Goal: Check status: Check status

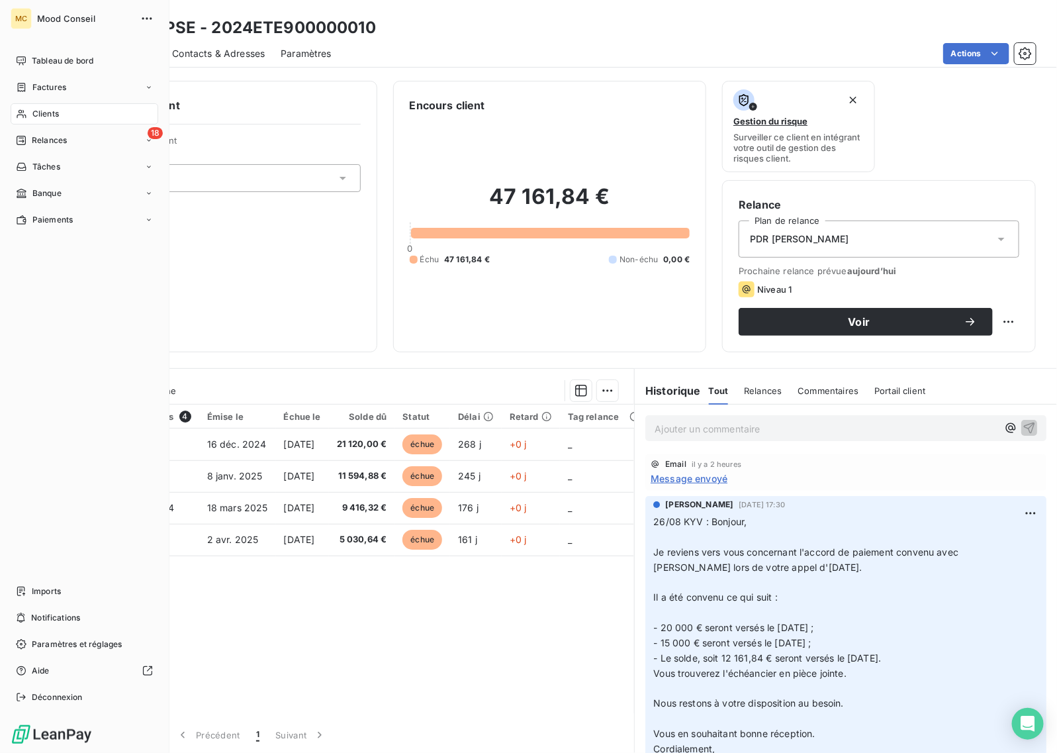
click at [56, 108] on span "Clients" at bounding box center [45, 114] width 26 height 12
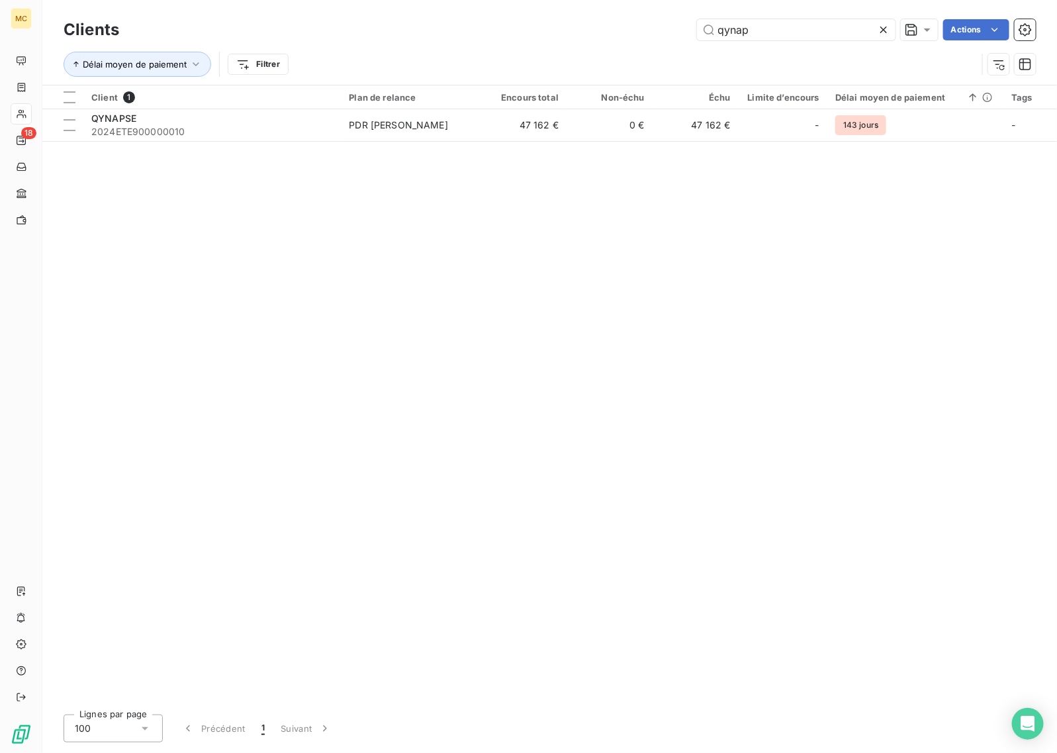
drag, startPoint x: 779, startPoint y: 12, endPoint x: 680, endPoint y: 12, distance: 98.6
click at [680, 12] on div "Clients qynap Actions Délai moyen de paiement Filtrer" at bounding box center [549, 42] width 1015 height 85
drag, startPoint x: 755, startPoint y: 26, endPoint x: 609, endPoint y: 18, distance: 146.5
click at [609, 18] on div "Clients qynap Actions" at bounding box center [550, 30] width 972 height 28
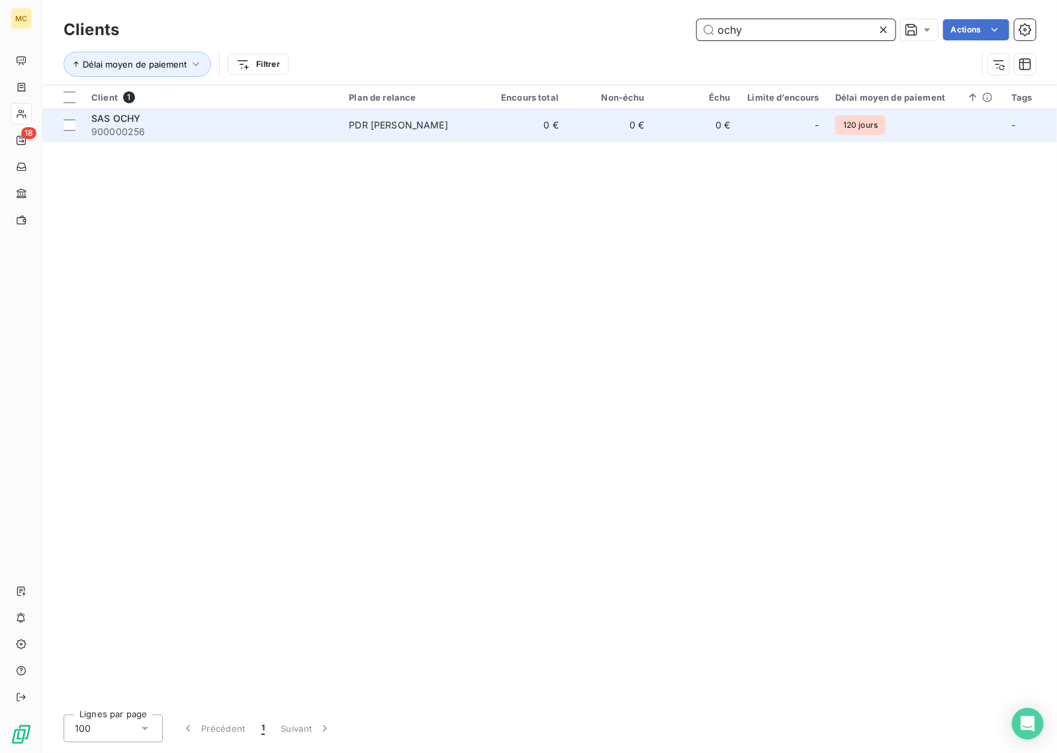
type input "ochy"
click at [545, 119] on td "0 €" at bounding box center [524, 125] width 86 height 32
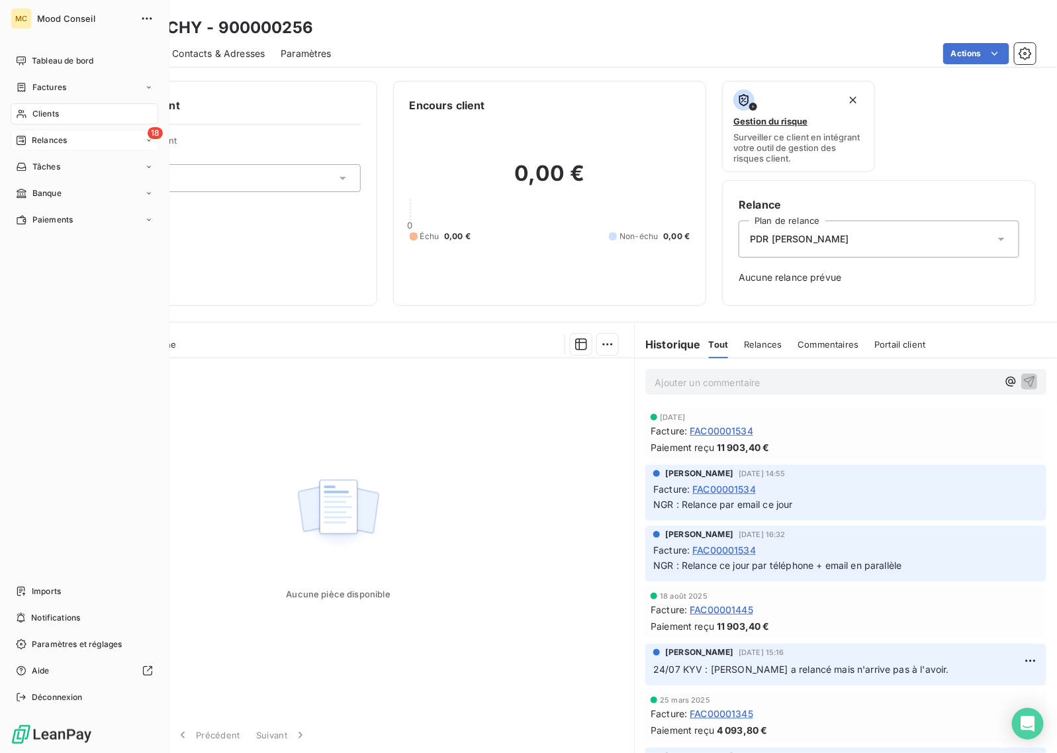
click at [45, 136] on span "Relances" at bounding box center [49, 140] width 35 height 12
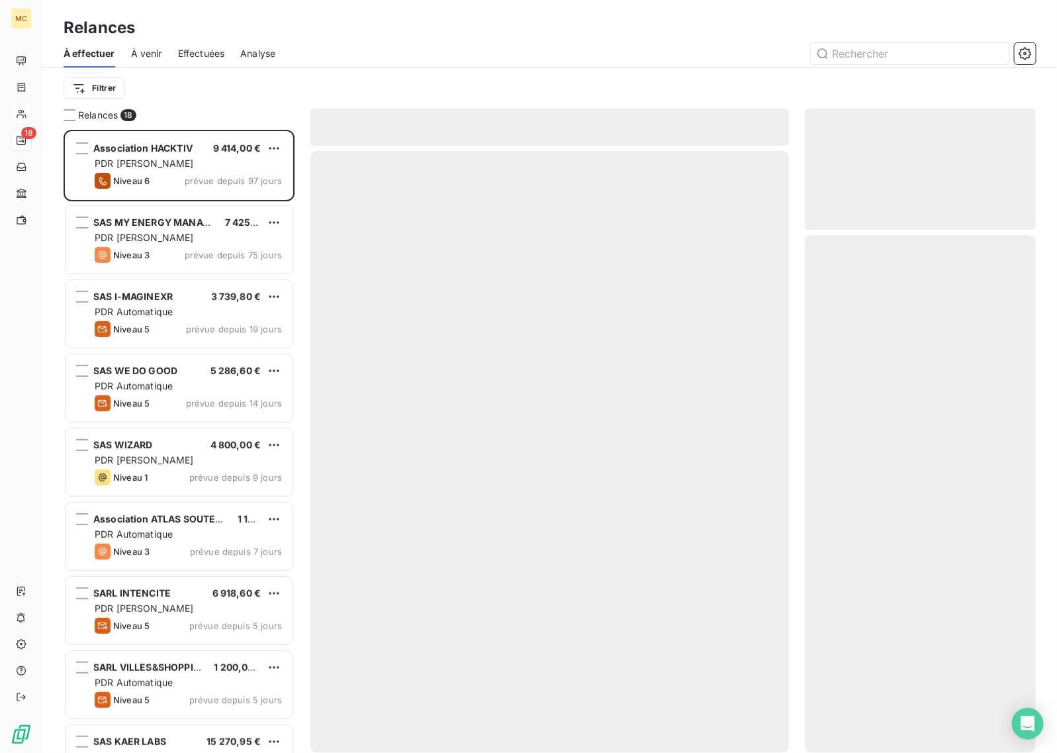
scroll to position [611, 218]
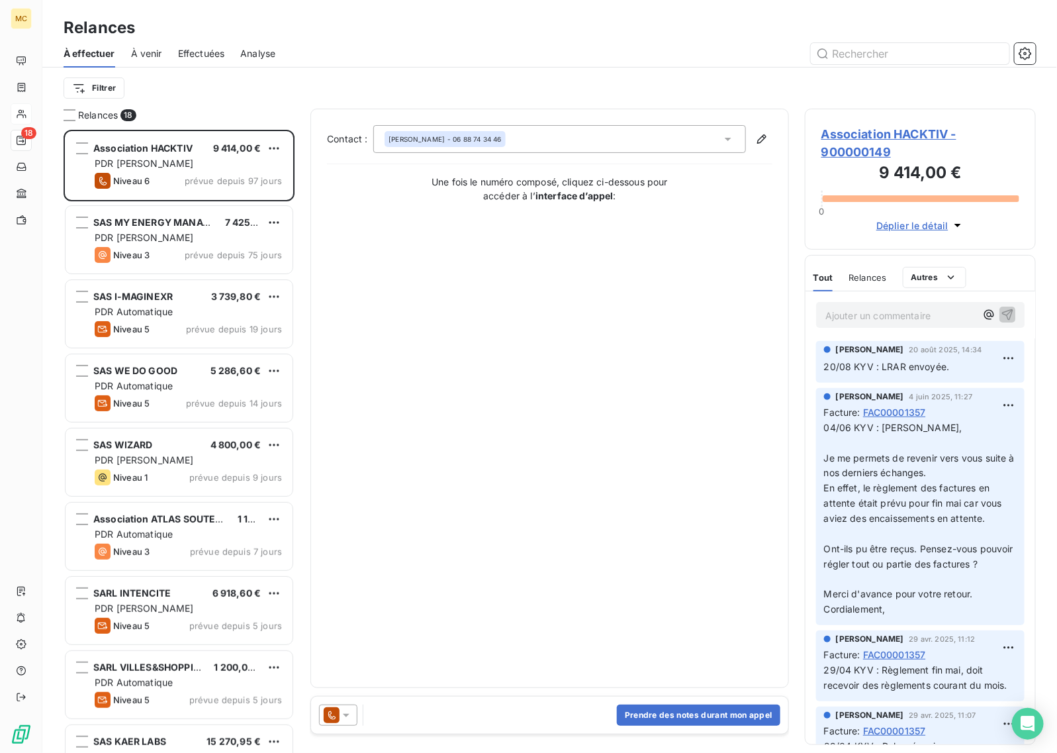
click at [872, 315] on p "Ajouter un commentaire ﻿" at bounding box center [900, 315] width 150 height 17
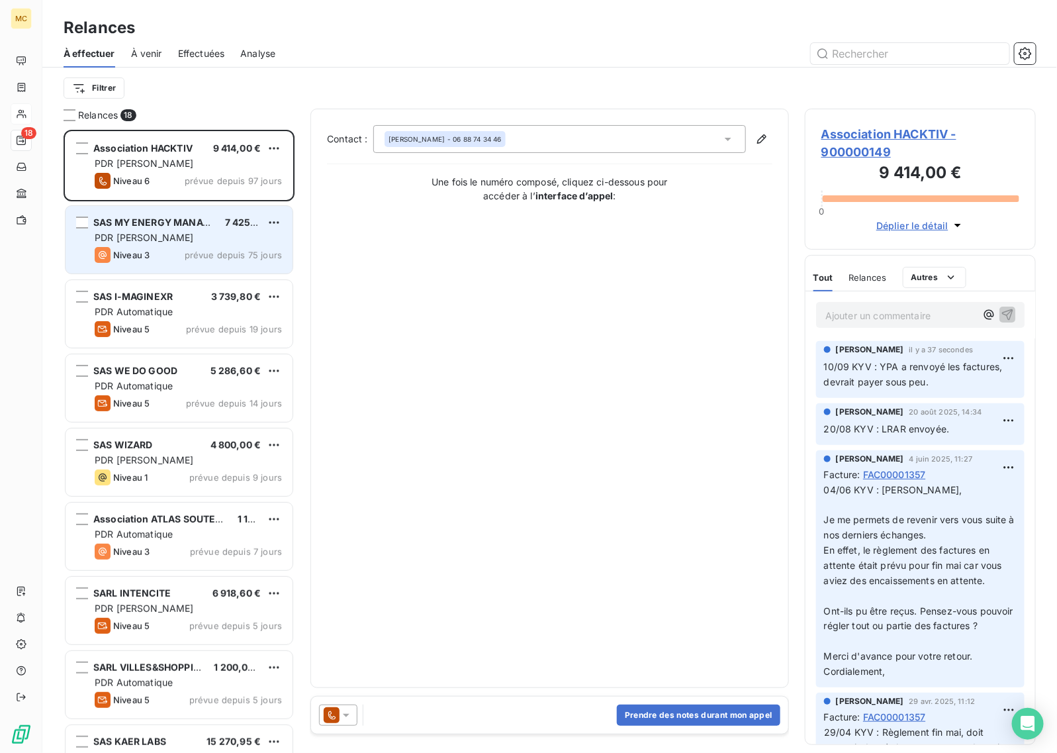
click at [146, 252] on span "Niveau 3" at bounding box center [131, 255] width 36 height 11
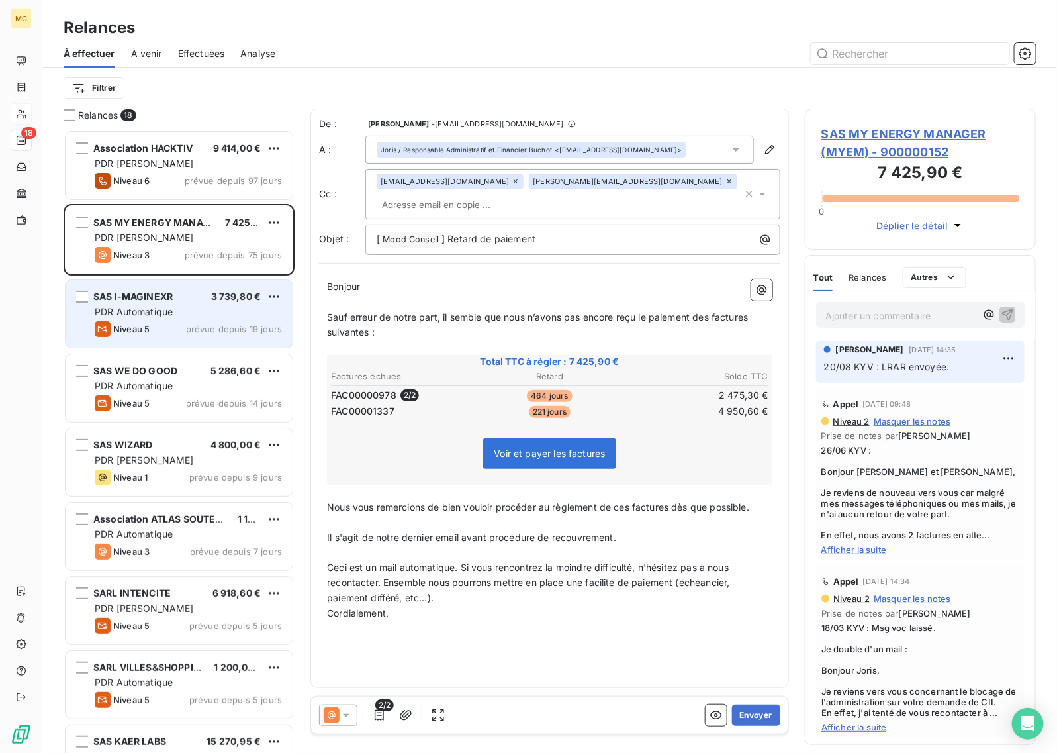
click at [173, 328] on div "Niveau 5 prévue depuis 19 jours" at bounding box center [188, 329] width 187 height 16
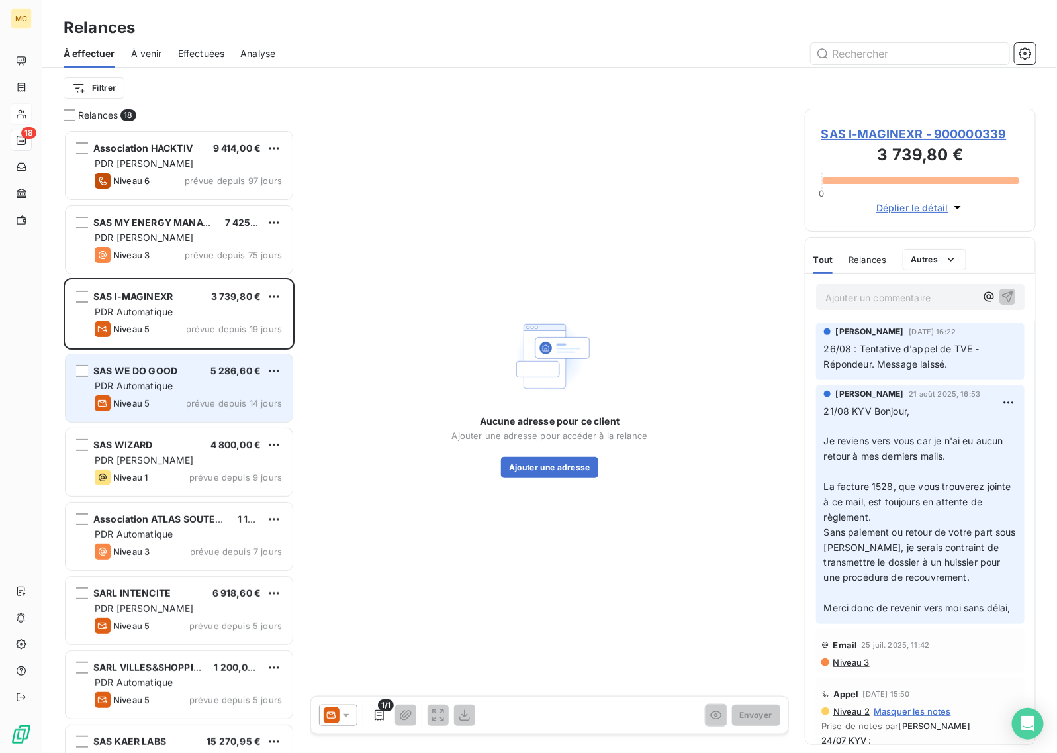
click at [193, 386] on div "PDR Automatique" at bounding box center [188, 385] width 187 height 13
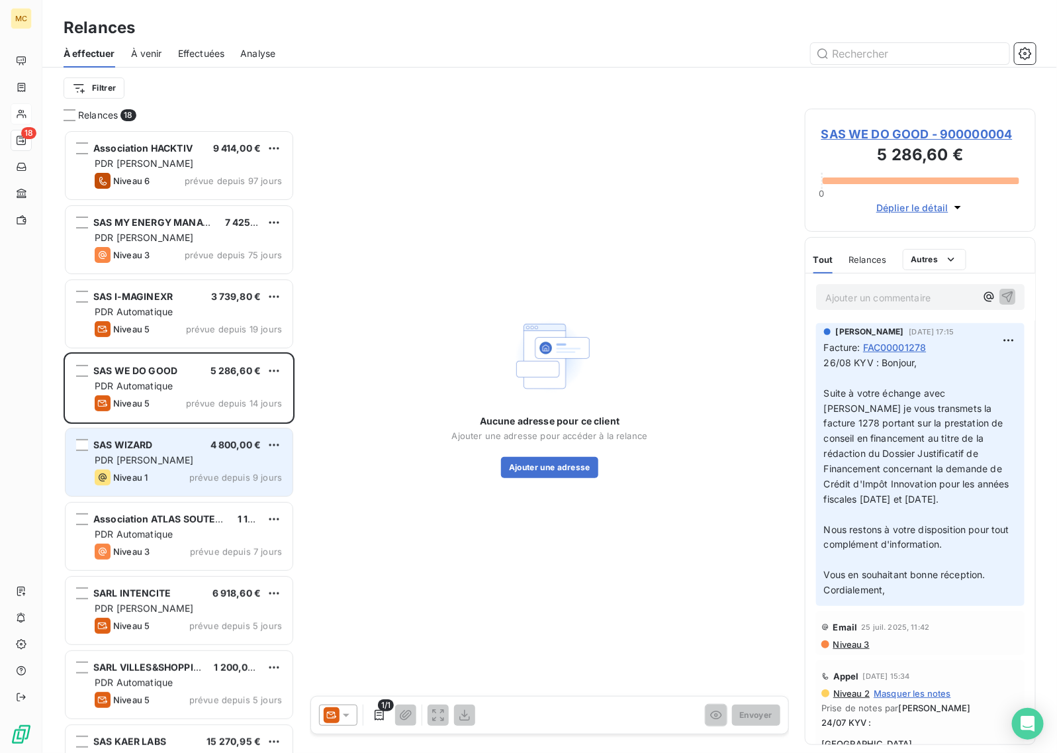
click at [197, 452] on div "SAS WIZARD 4 800,00 € PDR [PERSON_NAME] 1 prévue depuis 9 jours" at bounding box center [179, 462] width 227 height 68
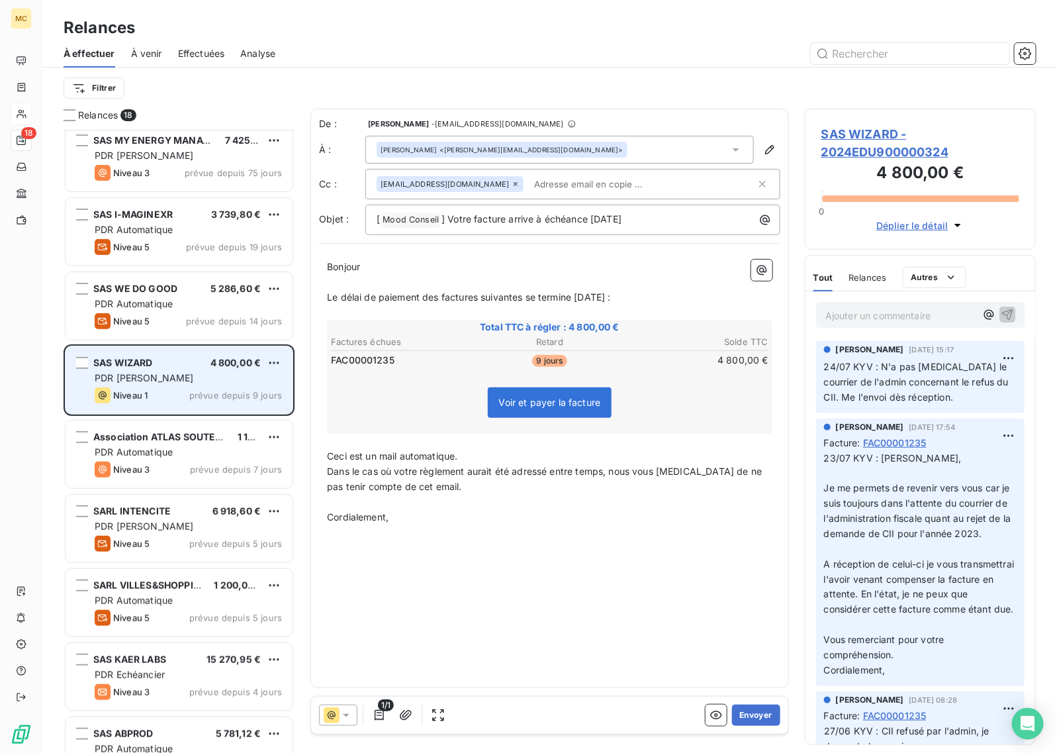
scroll to position [83, 0]
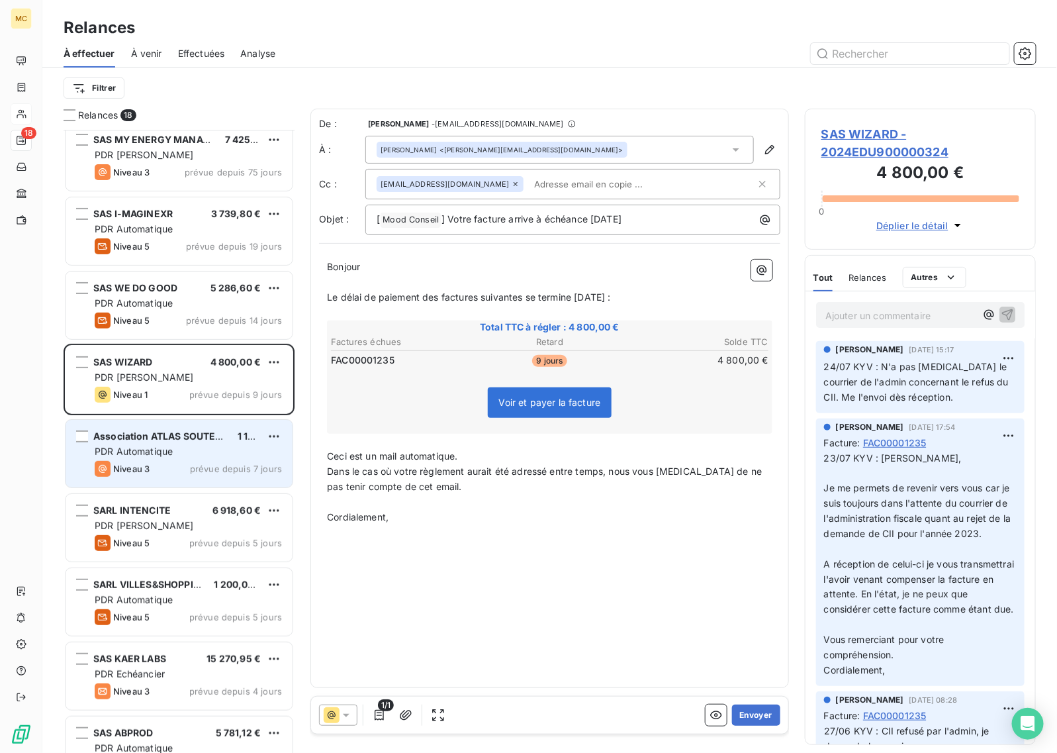
click at [202, 453] on div "PDR Automatique" at bounding box center [188, 451] width 187 height 13
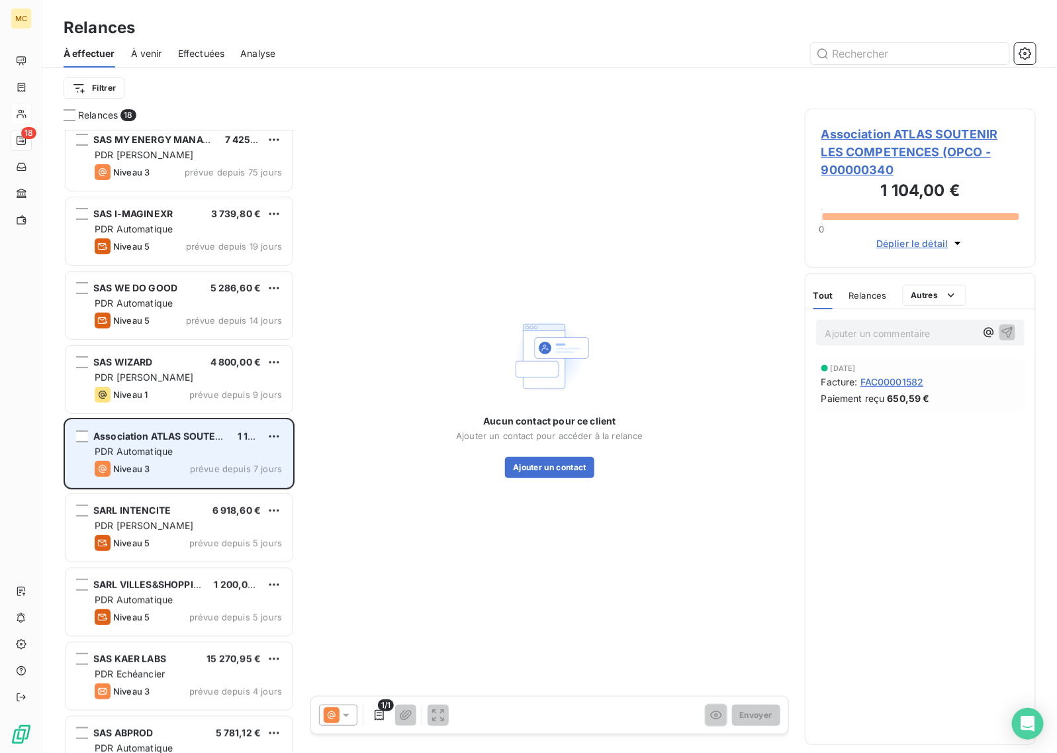
scroll to position [166, 0]
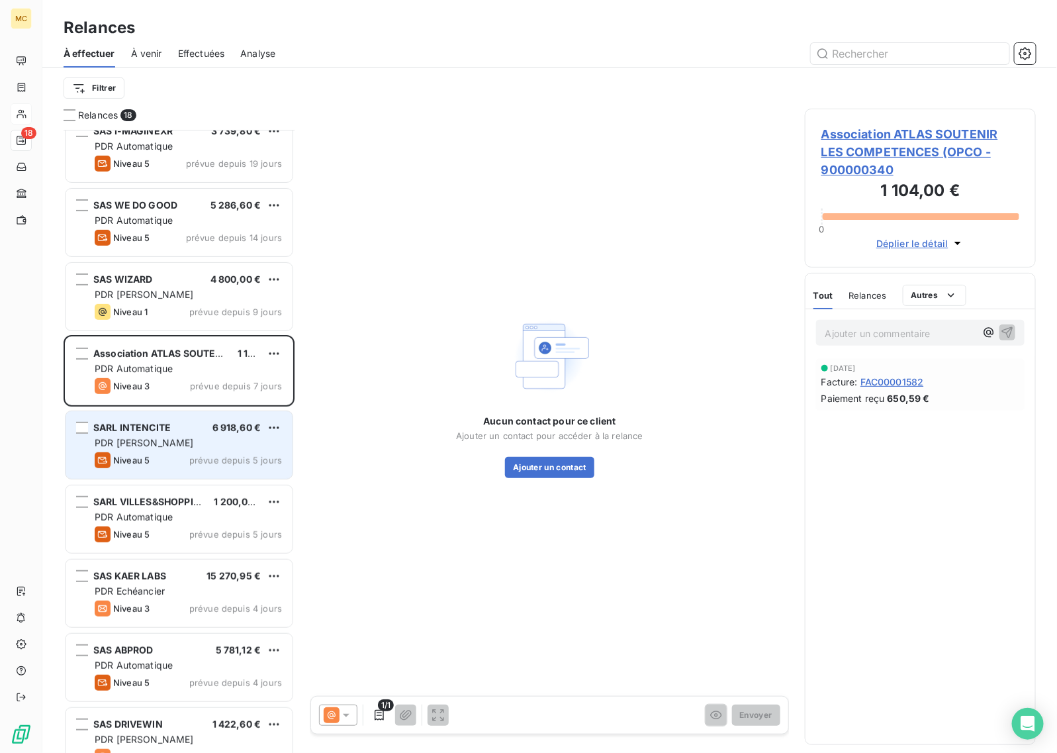
click at [203, 443] on div "PDR [PERSON_NAME]" at bounding box center [188, 442] width 187 height 13
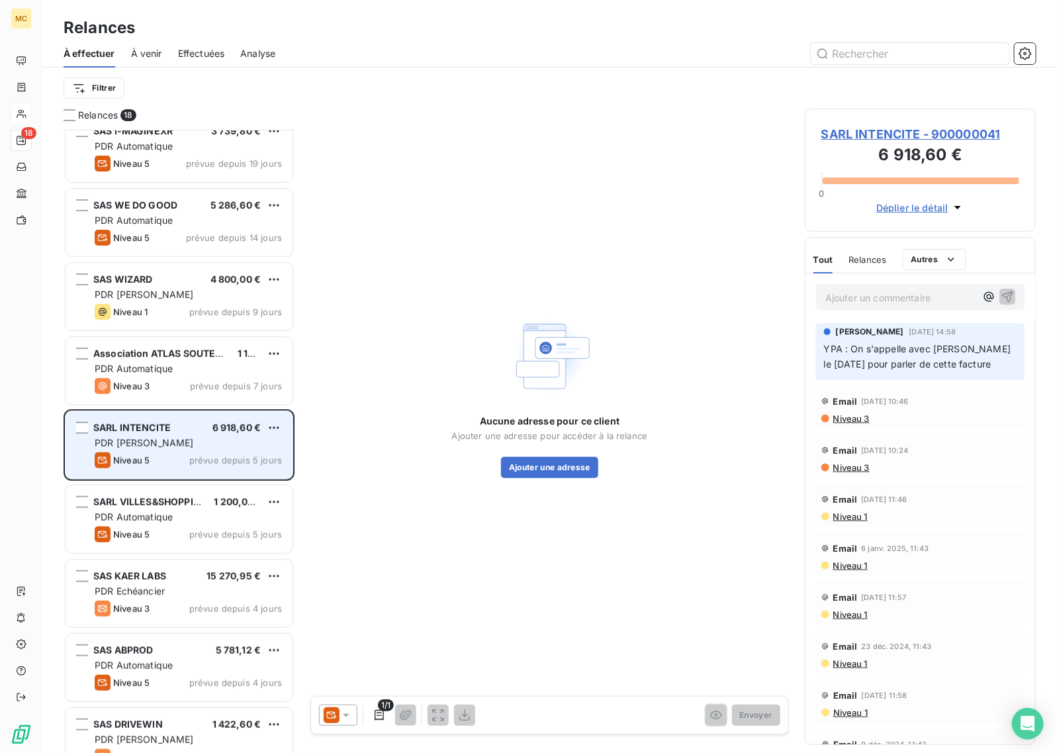
scroll to position [249, 0]
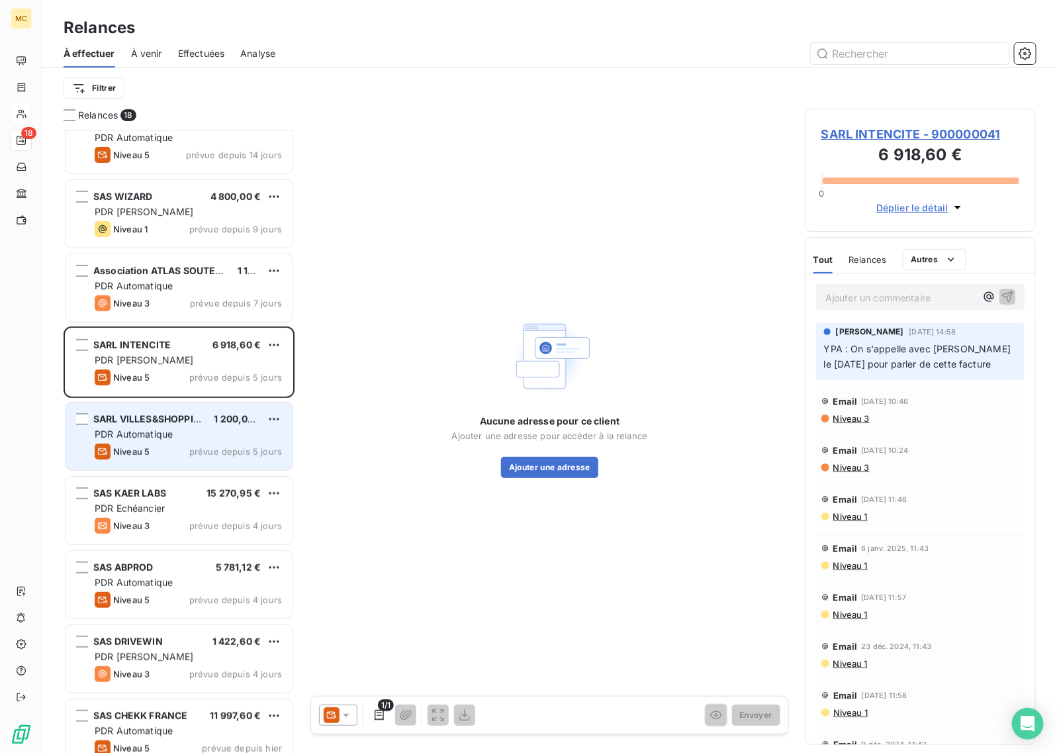
click at [209, 445] on div "Niveau 5 prévue depuis 5 jours" at bounding box center [188, 451] width 187 height 16
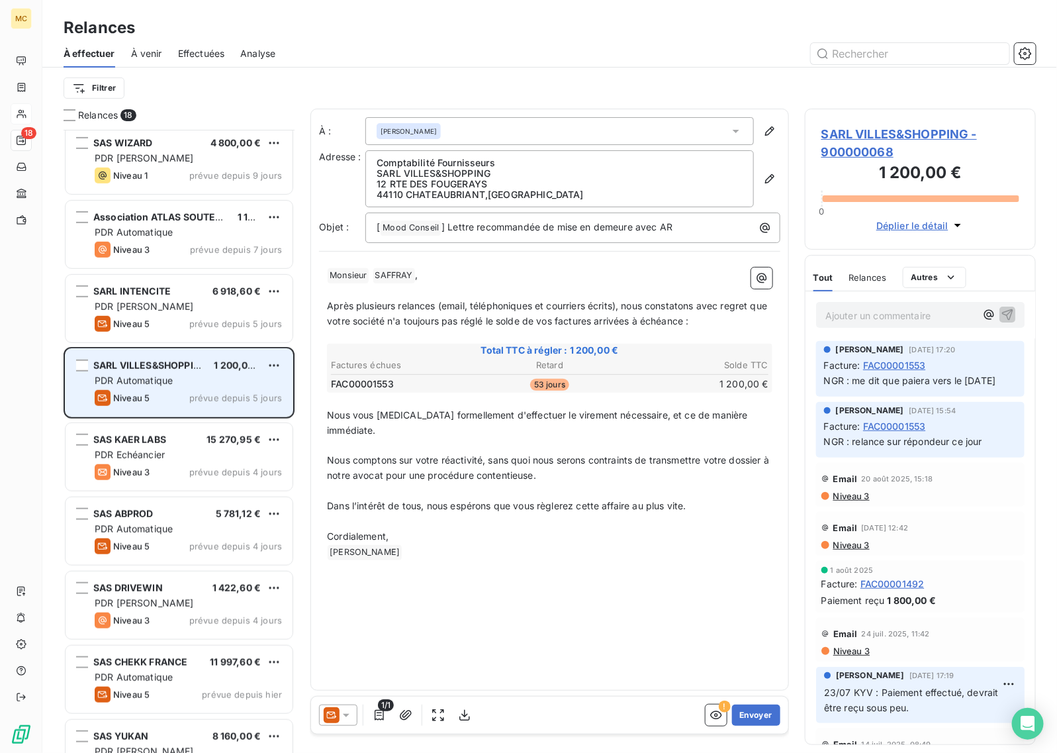
scroll to position [332, 0]
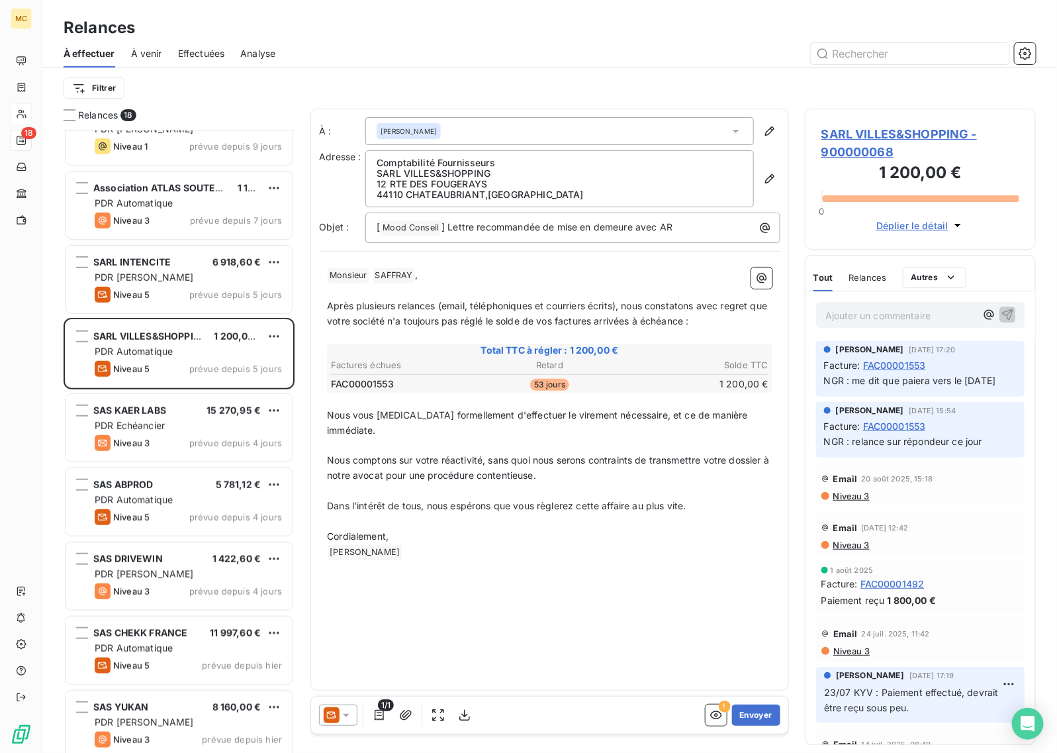
click at [209, 432] on div "SAS KAER LABS 15 270,95 € PDR Echéancier Niveau 3 prévue depuis 4 jours" at bounding box center [179, 428] width 227 height 68
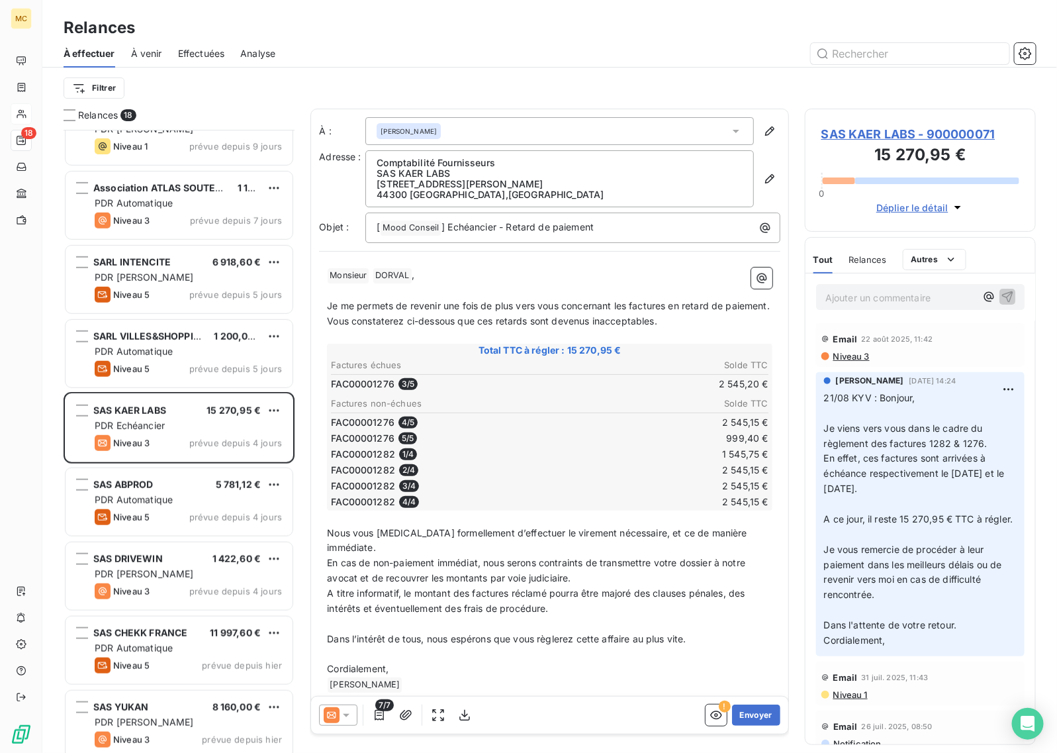
click at [892, 136] on span "SAS KAER LABS - 900000071" at bounding box center [920, 134] width 198 height 18
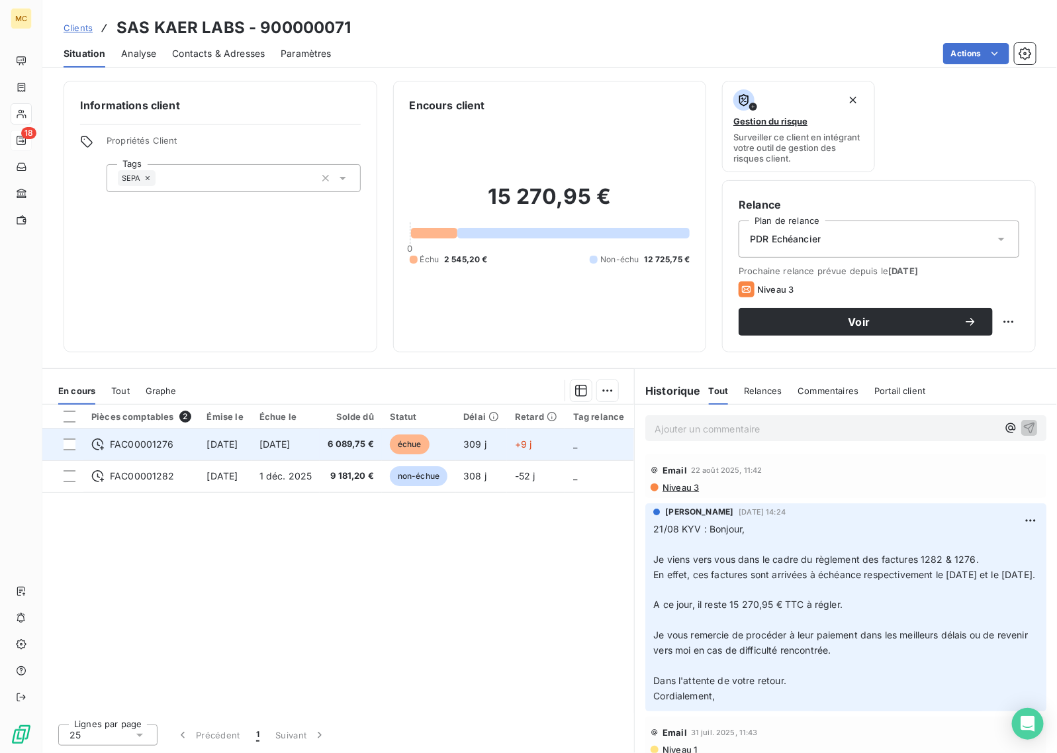
click at [451, 453] on td "échue" at bounding box center [418, 444] width 73 height 32
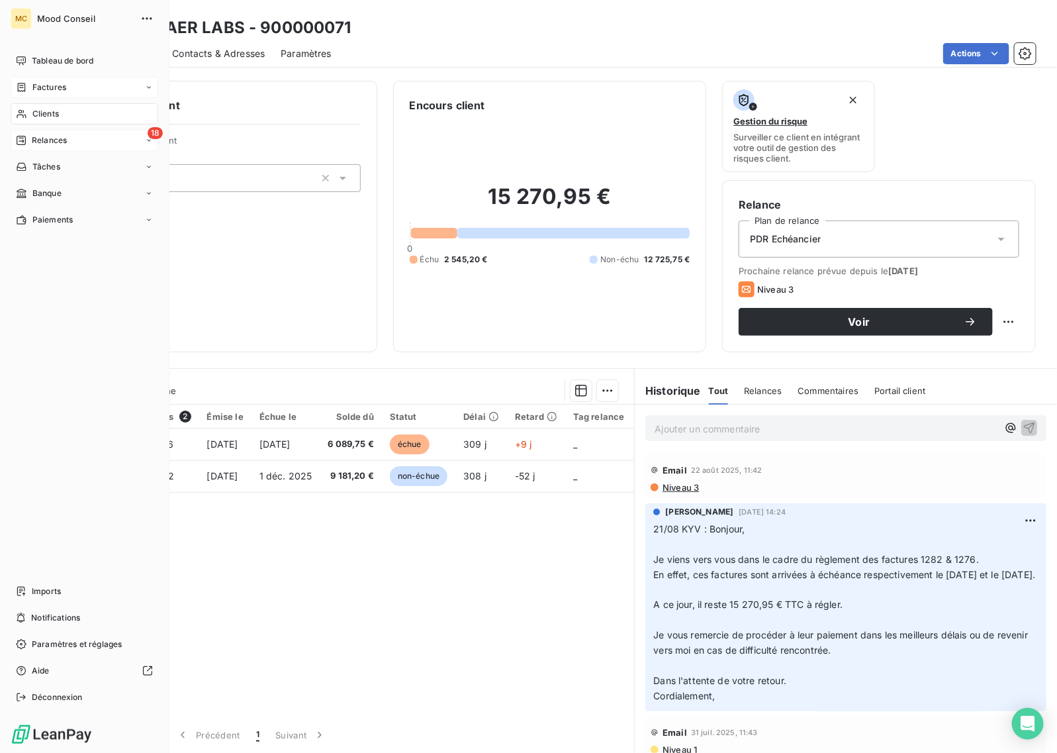
click at [56, 87] on span "Factures" at bounding box center [49, 87] width 34 height 12
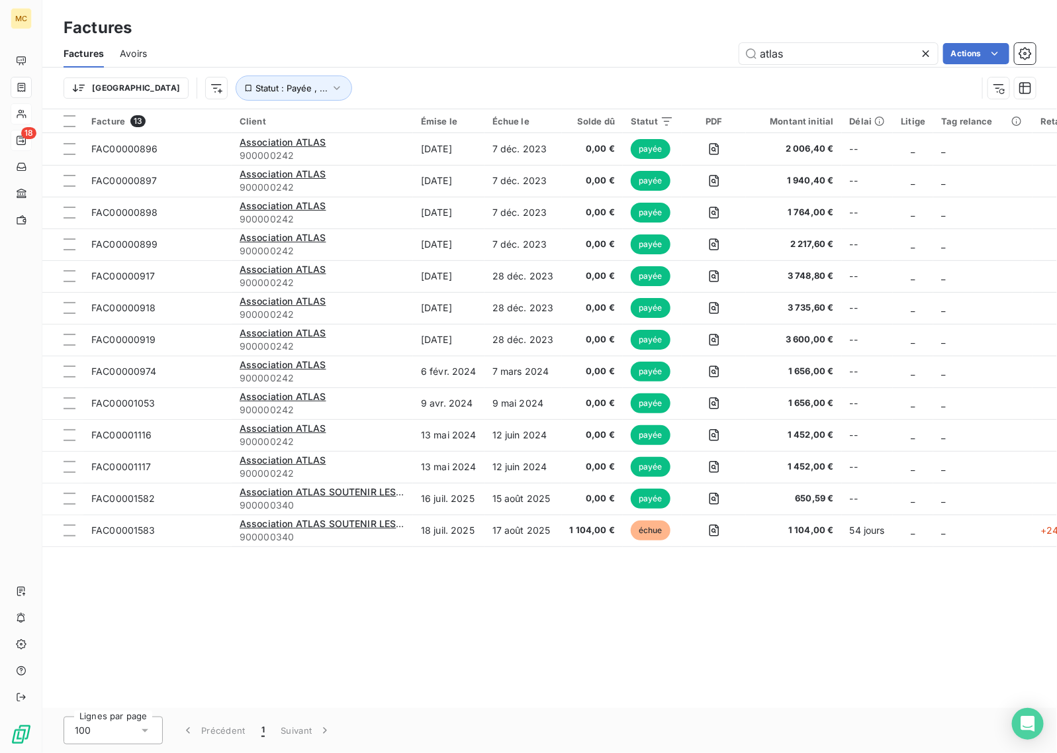
drag, startPoint x: 800, startPoint y: 46, endPoint x: 703, endPoint y: 50, distance: 96.7
click at [703, 50] on div "atlas Actions" at bounding box center [599, 53] width 873 height 21
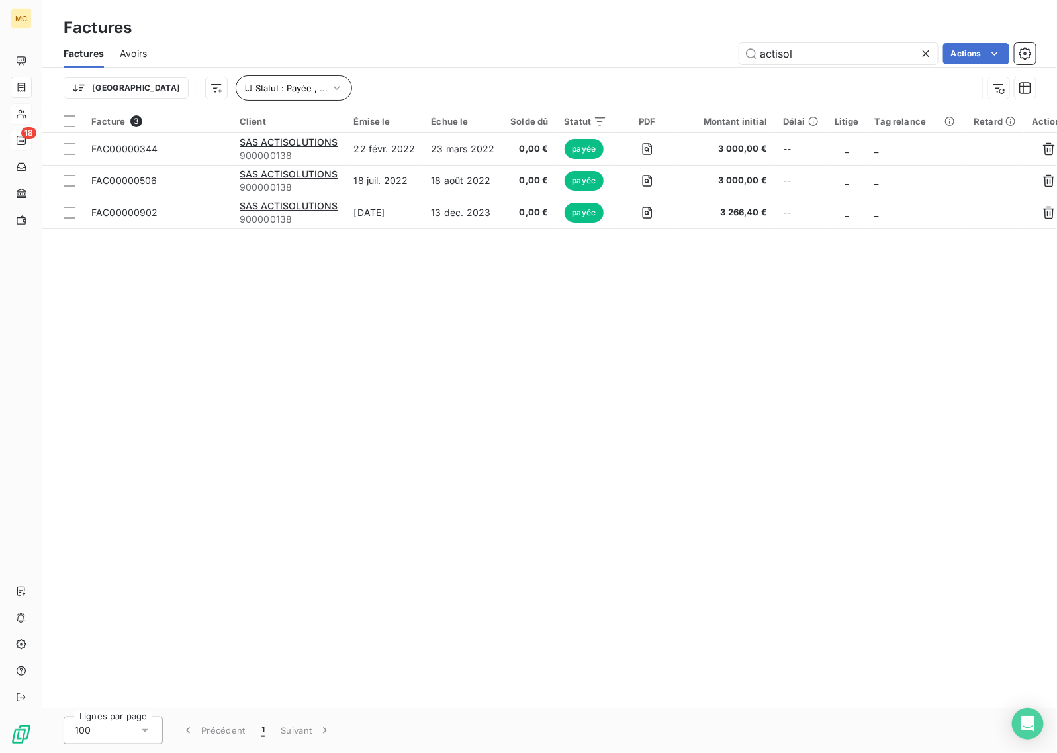
type input "actisol"
click at [248, 93] on button "Statut : Payée , ..." at bounding box center [294, 87] width 116 height 25
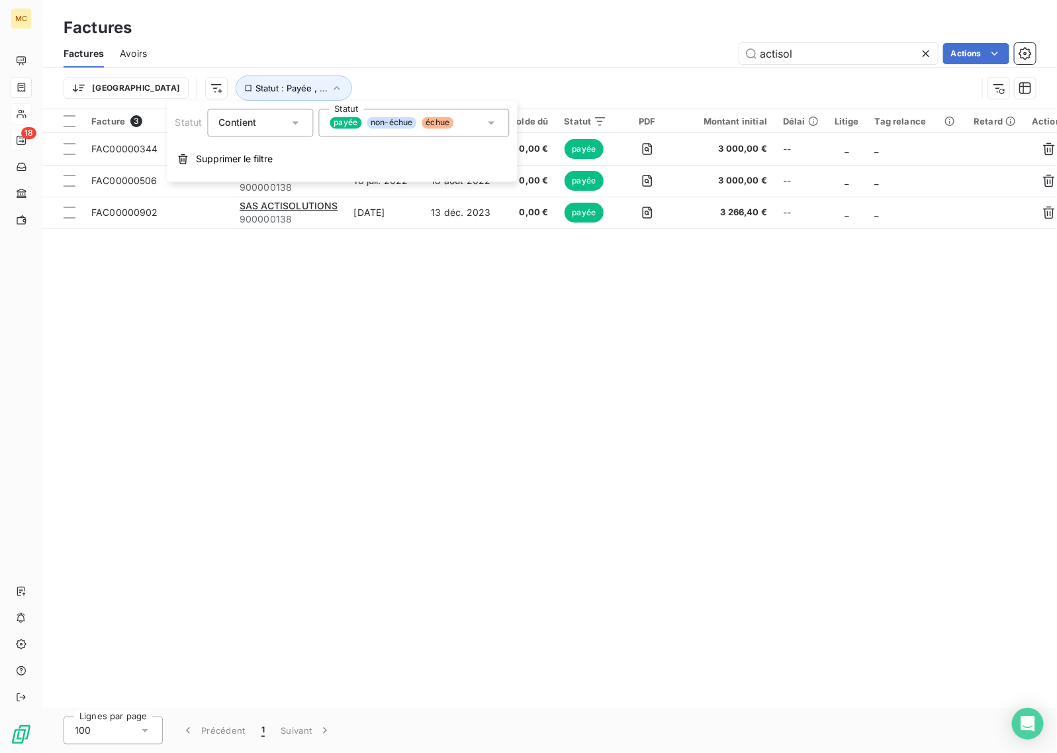
click at [487, 123] on icon at bounding box center [491, 122] width 13 height 13
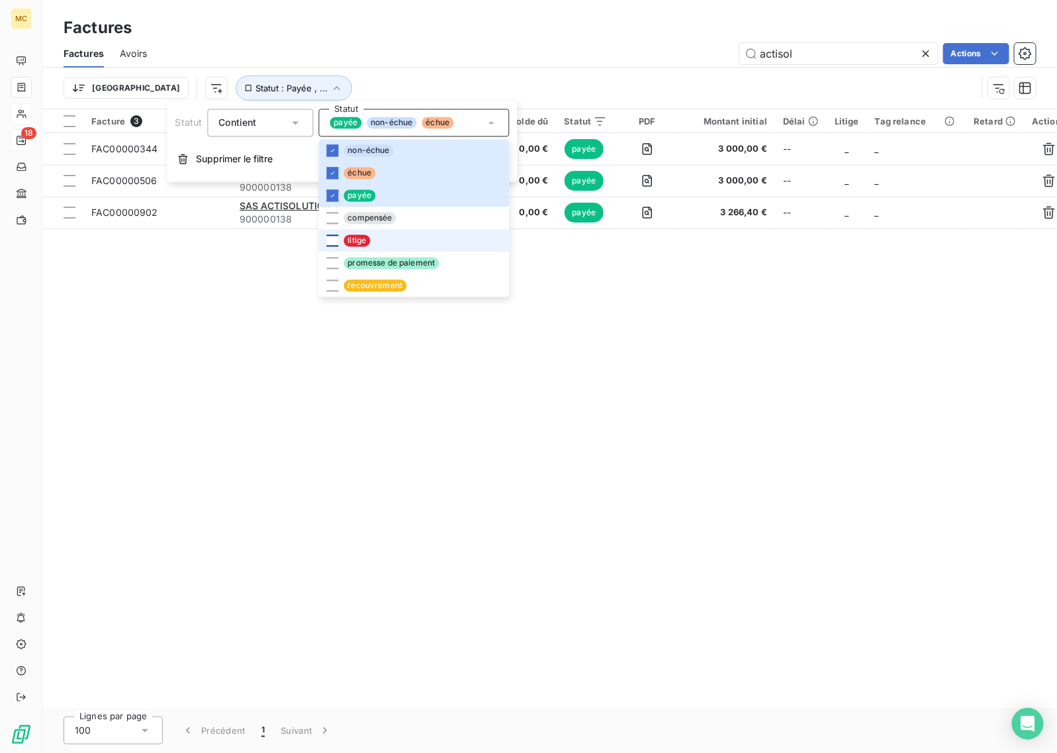
click at [326, 240] on div at bounding box center [332, 241] width 12 height 12
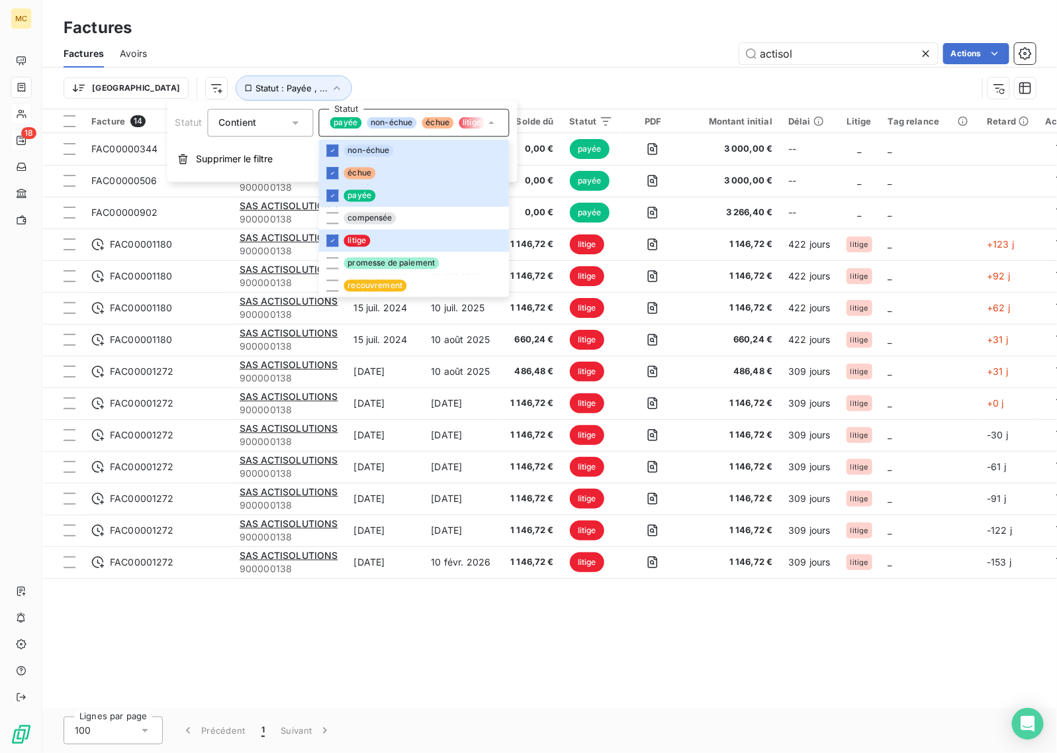
click at [530, 48] on div "actisol Actions" at bounding box center [599, 53] width 873 height 21
